Goal: Task Accomplishment & Management: Complete application form

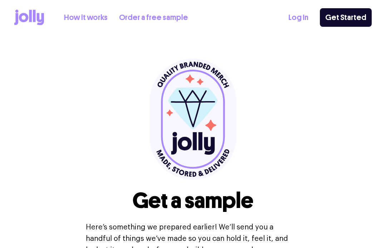
select select
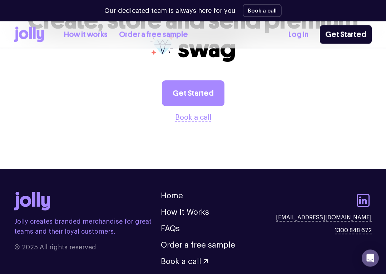
scroll to position [818, 0]
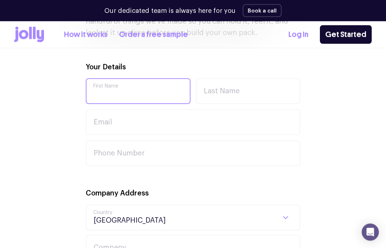
click at [156, 95] on input "First Name" at bounding box center [138, 92] width 105 height 26
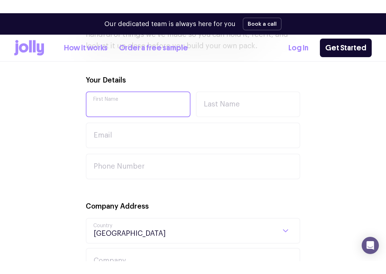
scroll to position [238, 0]
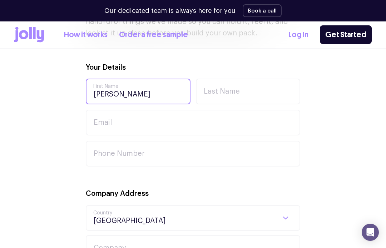
type input "[PERSON_NAME]"
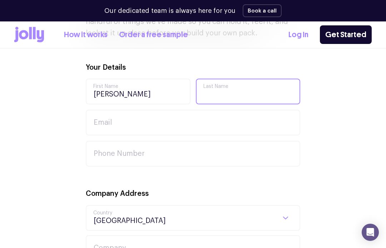
click at [253, 97] on input "Last Name" at bounding box center [248, 92] width 105 height 26
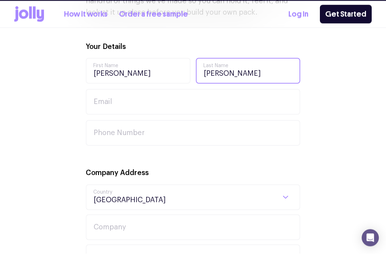
type input "[PERSON_NAME]"
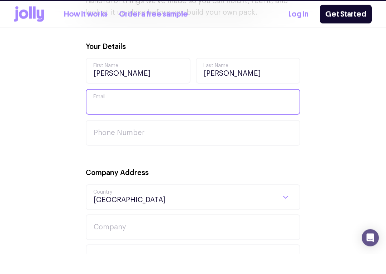
click at [125, 110] on input "Email" at bounding box center [193, 123] width 214 height 26
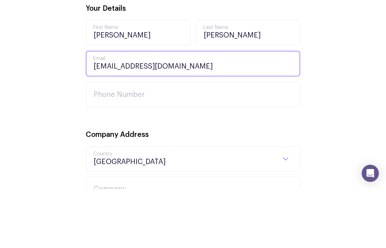
type input "[EMAIL_ADDRESS][DOMAIN_NAME]"
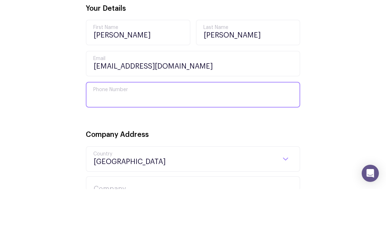
click at [163, 141] on input "Phone Number" at bounding box center [193, 154] width 214 height 26
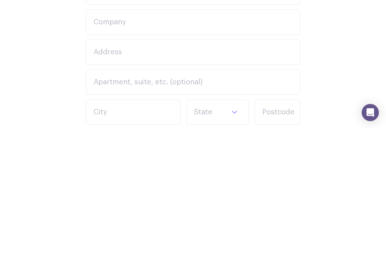
scroll to position [322, 0]
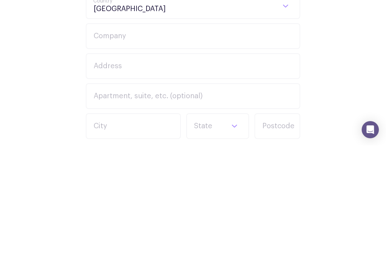
type input "0267618434"
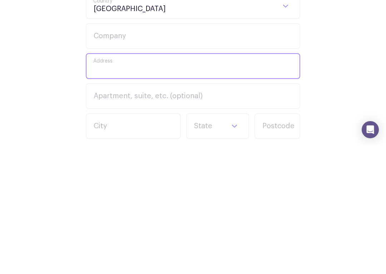
click at [149, 182] on input "Address" at bounding box center [193, 195] width 214 height 26
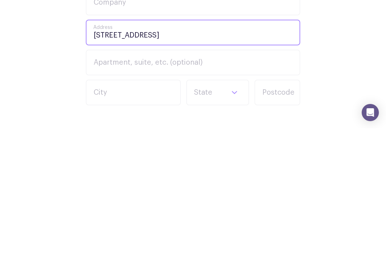
scroll to position [339, 0]
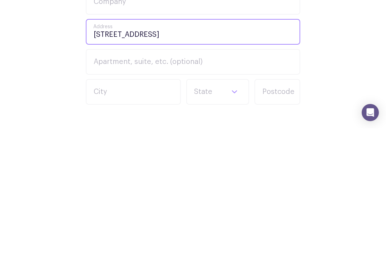
type input "[STREET_ADDRESS]"
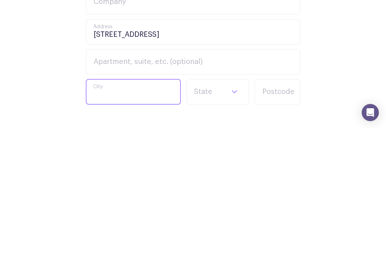
click at [138, 225] on input "City" at bounding box center [133, 238] width 95 height 26
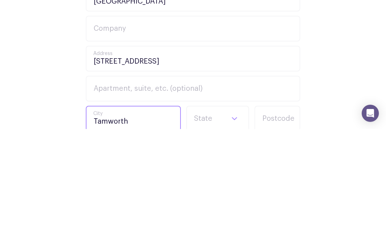
type input "Tamworth"
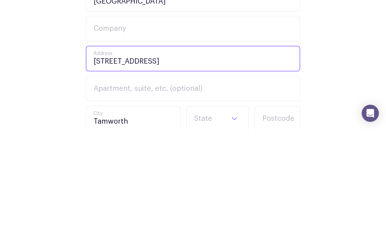
click at [148, 165] on input "[STREET_ADDRESS]" at bounding box center [193, 178] width 214 height 26
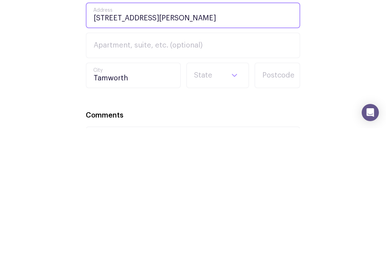
scroll to position [359, 0]
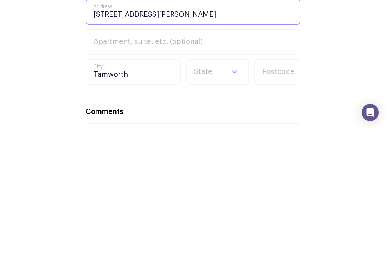
type input "[STREET_ADDRESS][PERSON_NAME]"
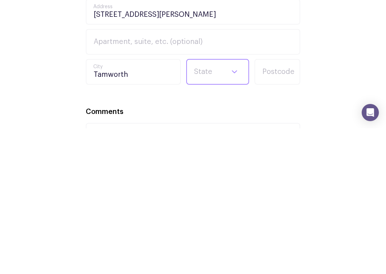
click at [227, 205] on select "ACT [GEOGRAPHIC_DATA] [GEOGRAPHIC_DATA] [GEOGRAPHIC_DATA] SA [GEOGRAPHIC_DATA] …" at bounding box center [217, 218] width 63 height 26
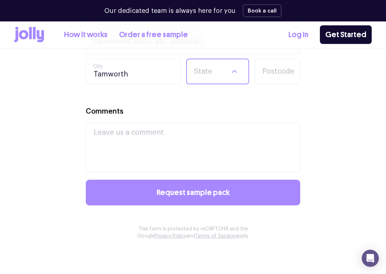
select select "[GEOGRAPHIC_DATA]"
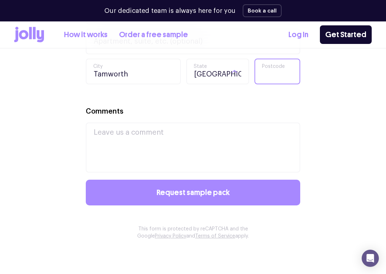
click at [289, 72] on input "Postcode" at bounding box center [277, 72] width 46 height 26
type input "2340"
